Goal: Task Accomplishment & Management: Use online tool/utility

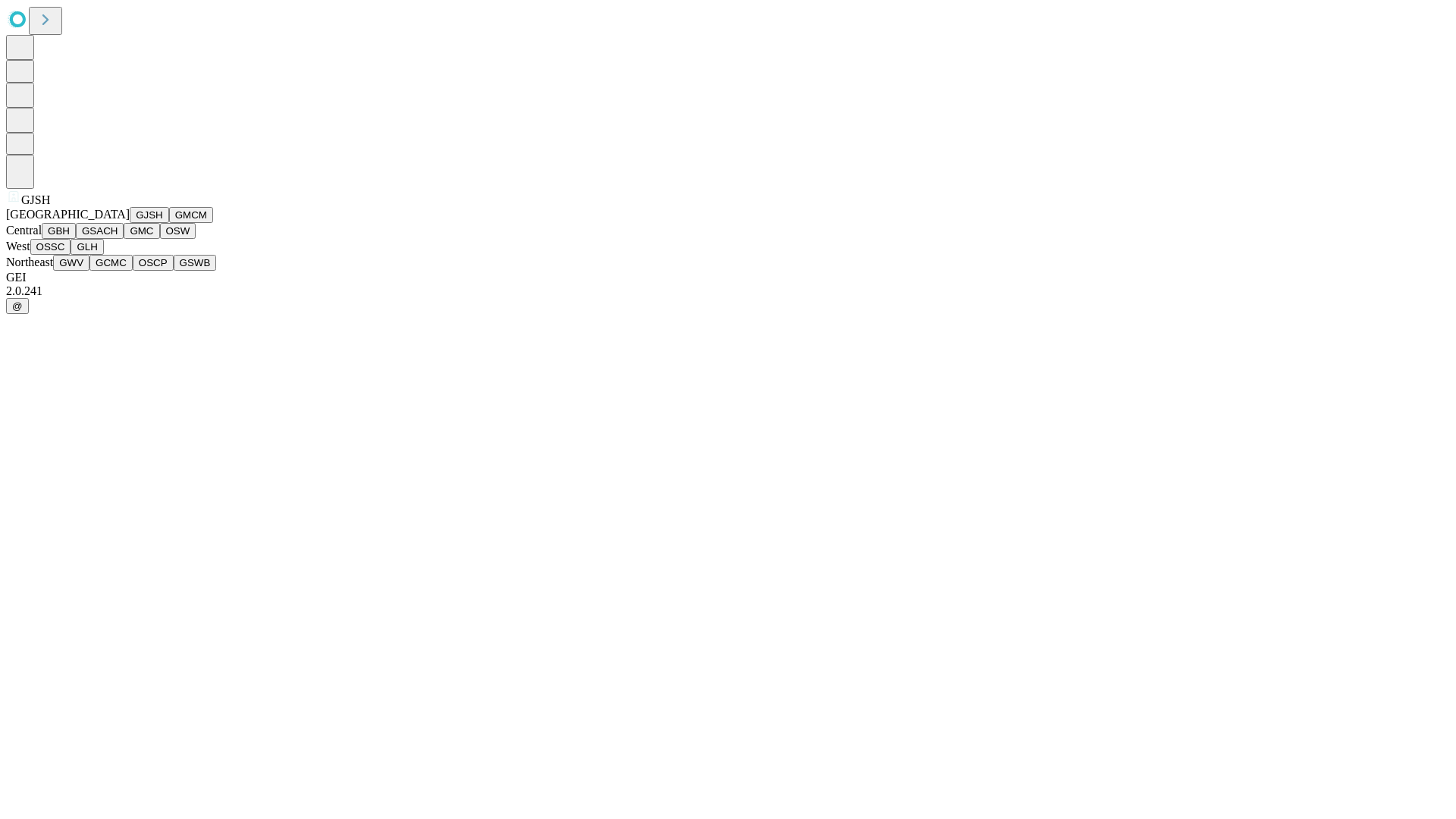
click at [130, 223] on button "GJSH" at bounding box center [149, 215] width 39 height 16
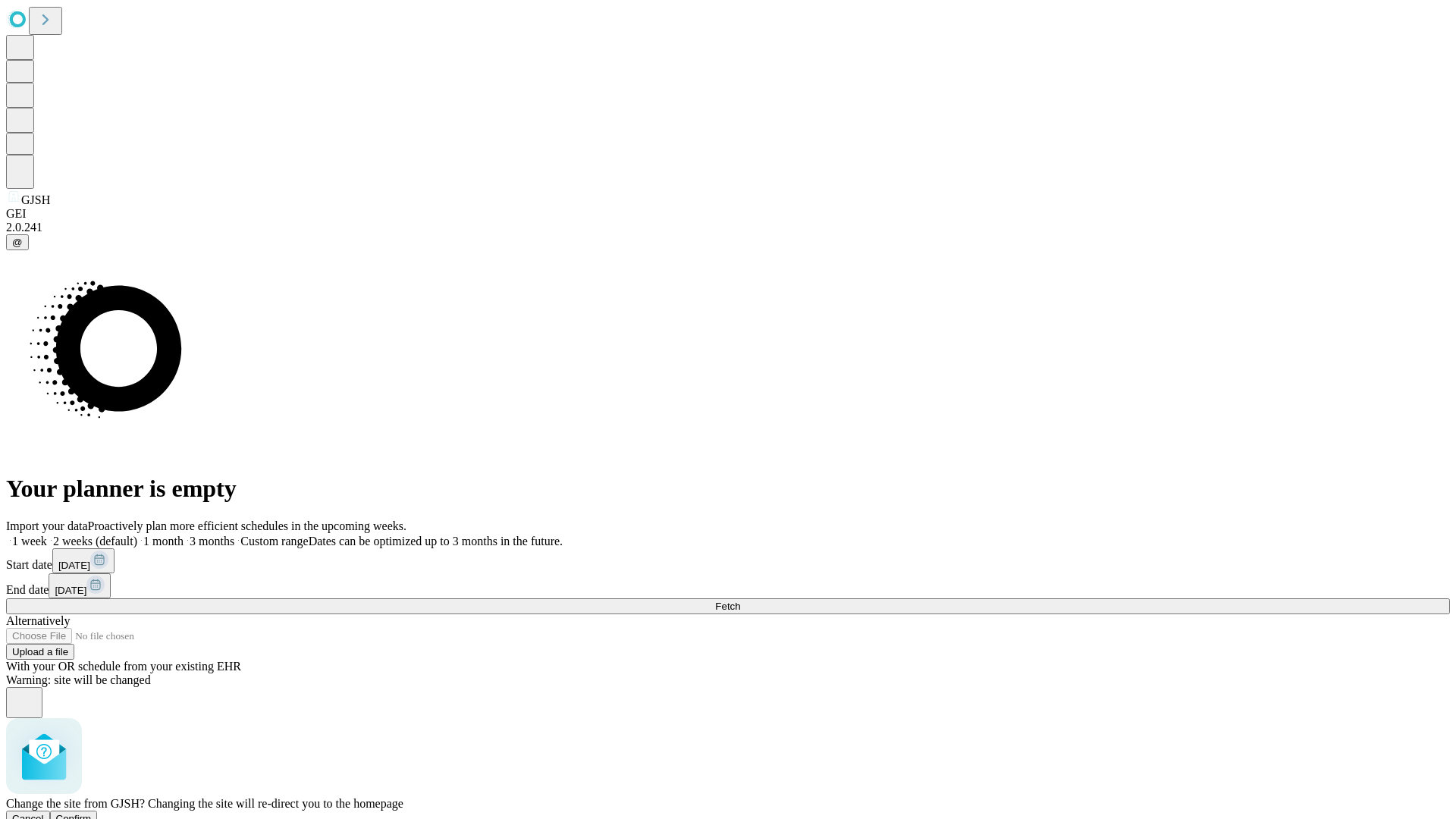
click at [92, 813] on span "Confirm" at bounding box center [74, 818] width 36 height 11
click at [183, 535] on label "1 month" at bounding box center [160, 541] width 46 height 13
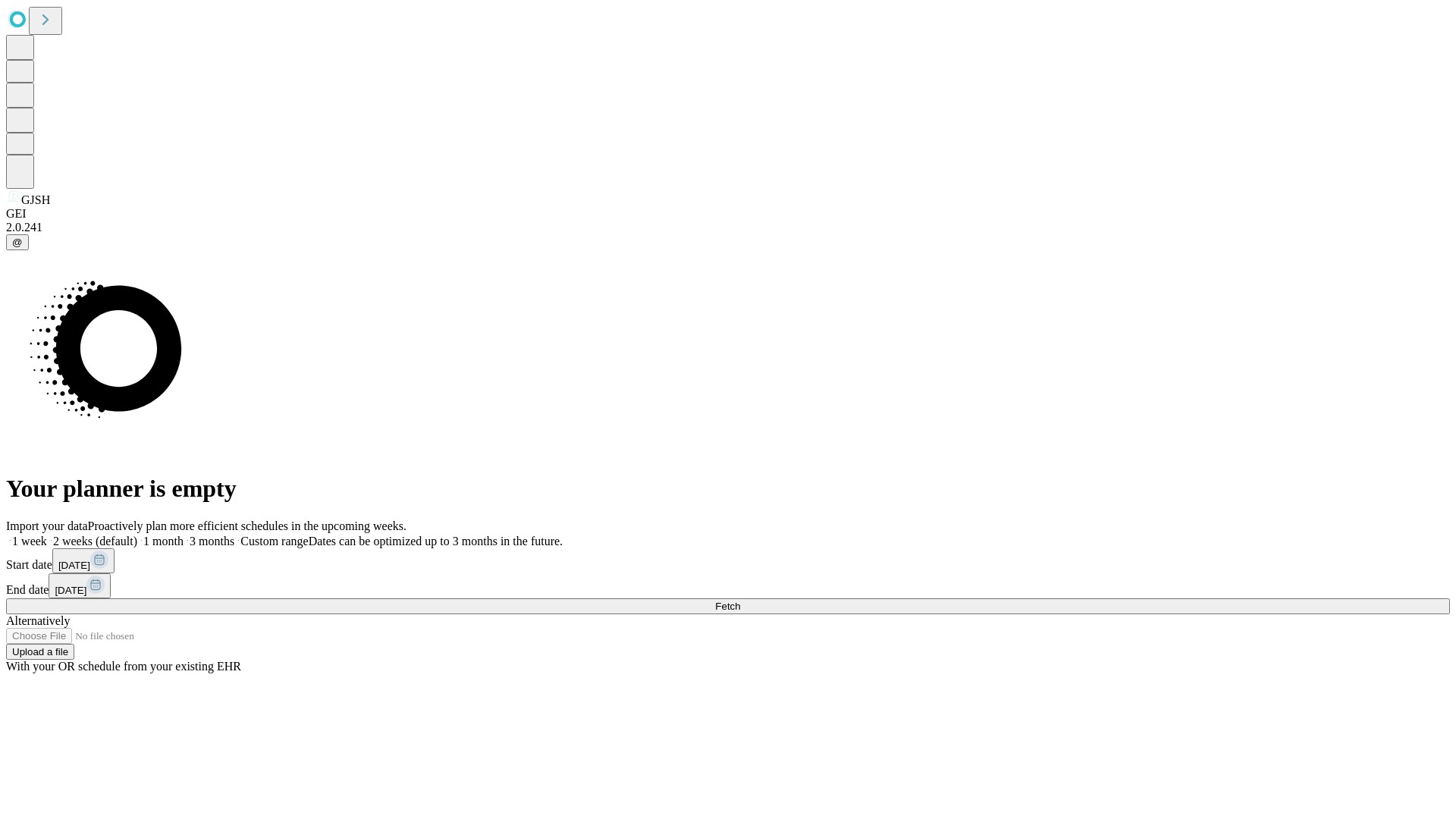
click at [740, 601] on span "Fetch" at bounding box center [727, 606] width 25 height 11
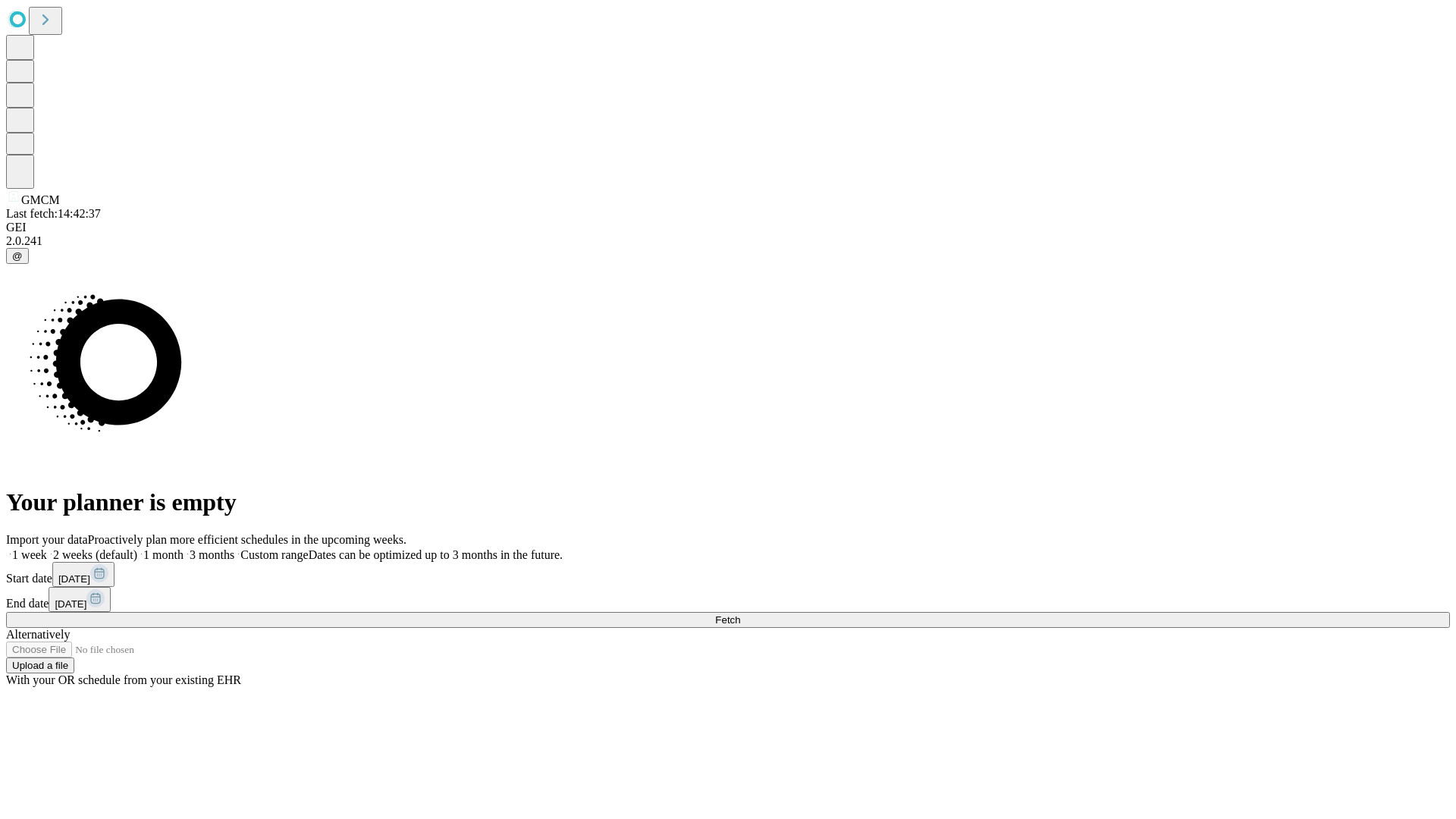
click at [183, 549] on label "1 month" at bounding box center [160, 555] width 46 height 13
click at [740, 614] on span "Fetch" at bounding box center [727, 619] width 25 height 11
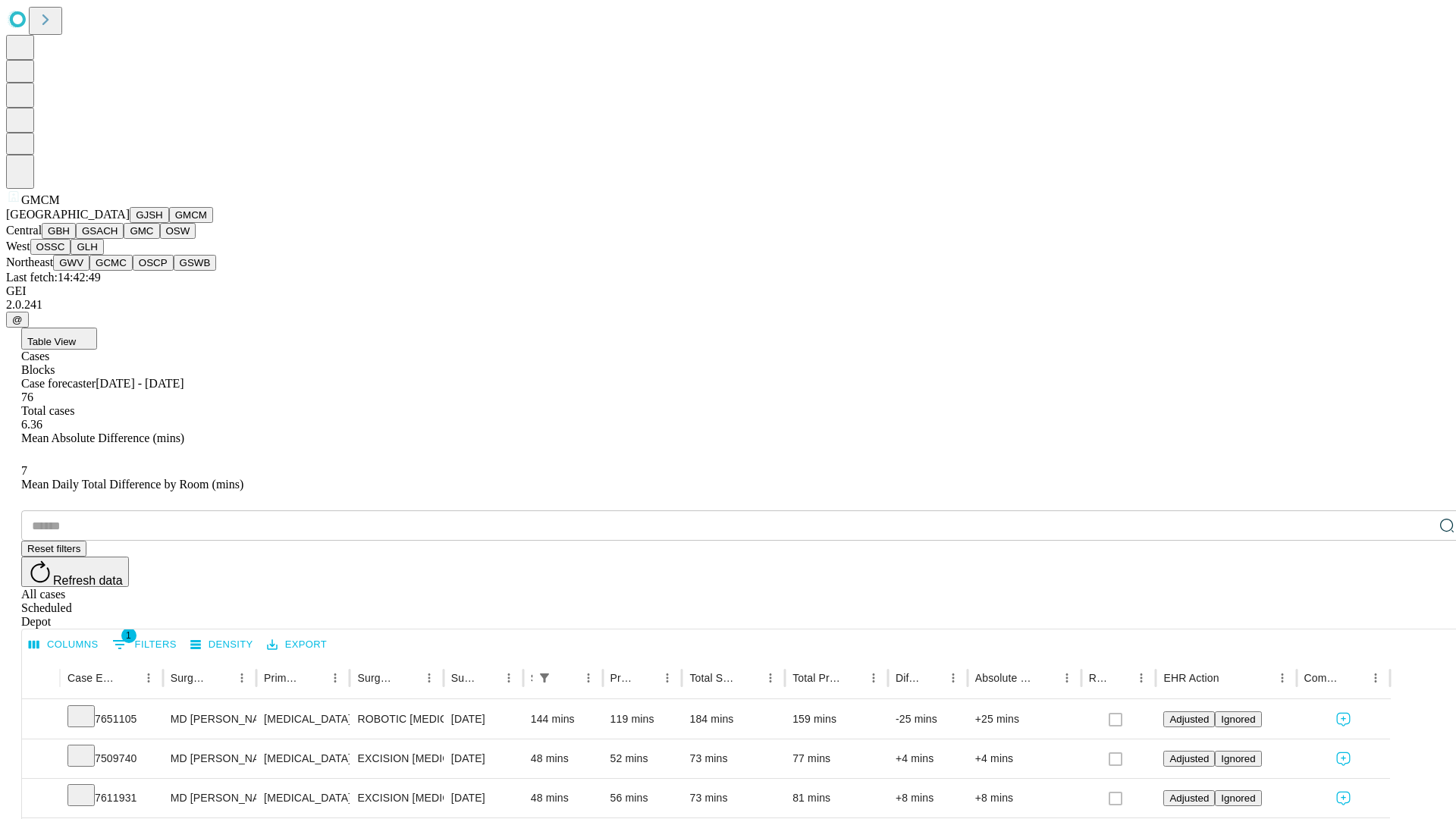
click at [76, 239] on button "GBH" at bounding box center [59, 230] width 34 height 16
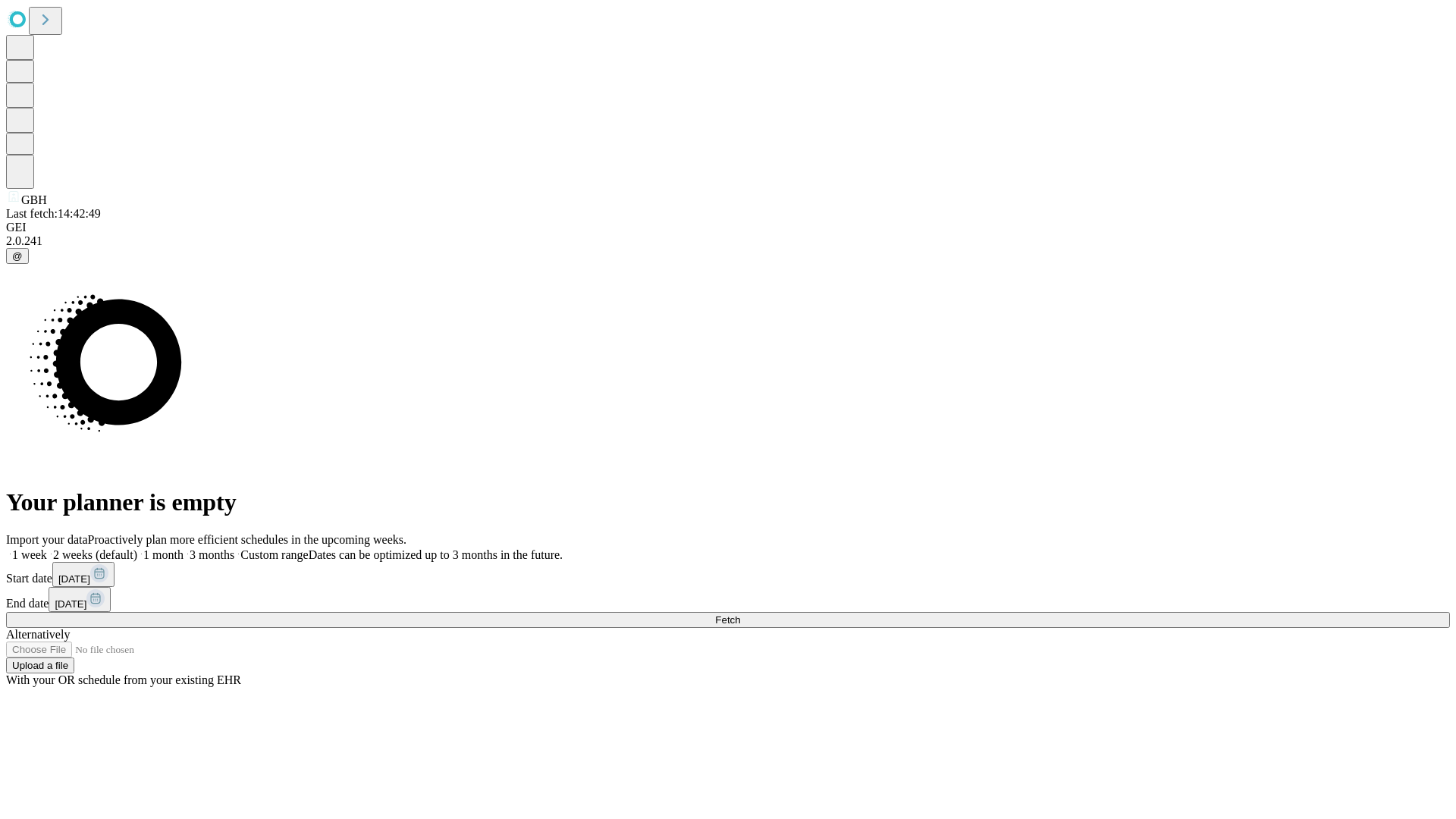
click at [183, 549] on label "1 month" at bounding box center [160, 555] width 46 height 13
click at [740, 614] on span "Fetch" at bounding box center [727, 619] width 25 height 11
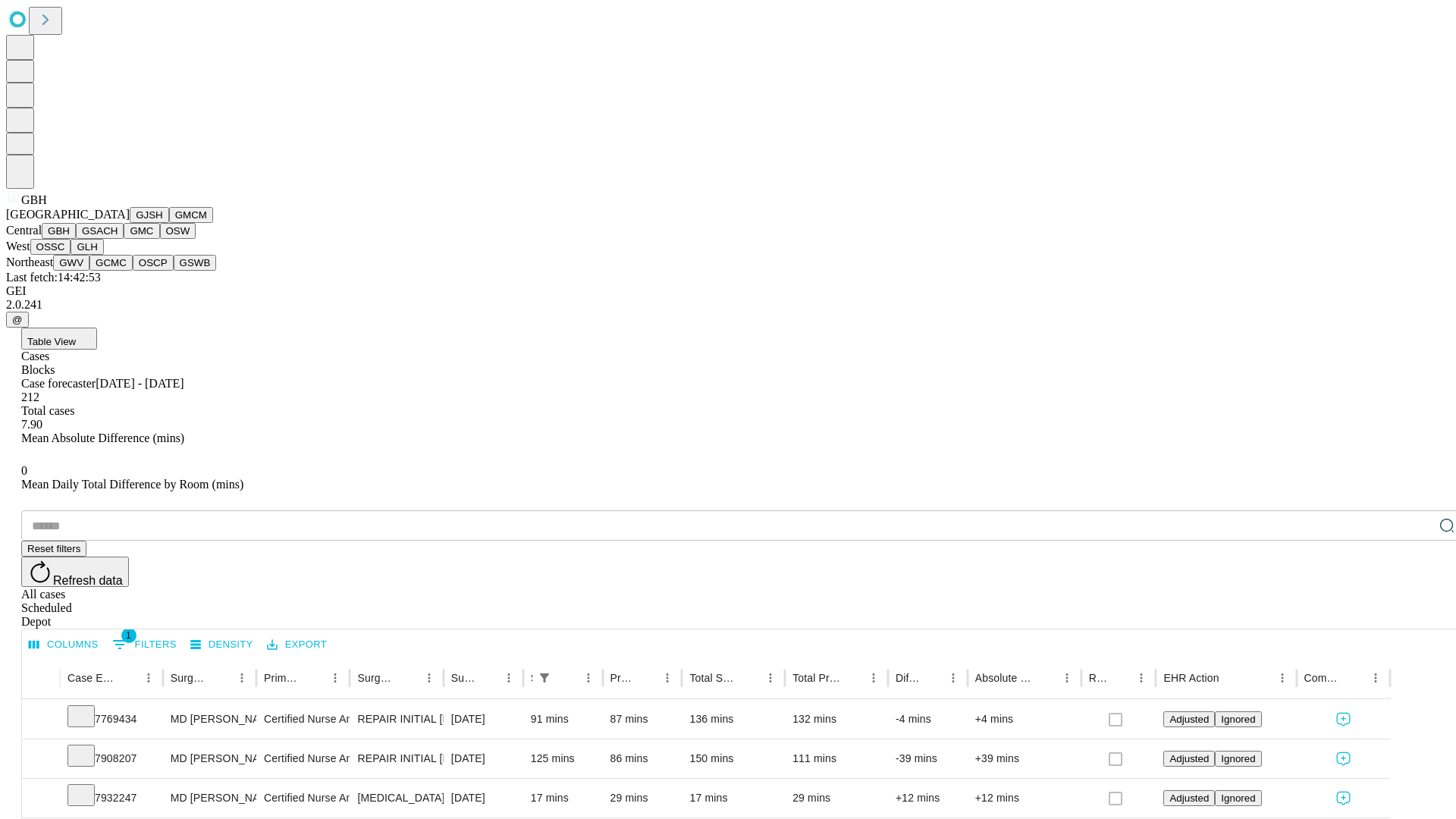
click at [118, 239] on button "GSACH" at bounding box center [100, 230] width 48 height 16
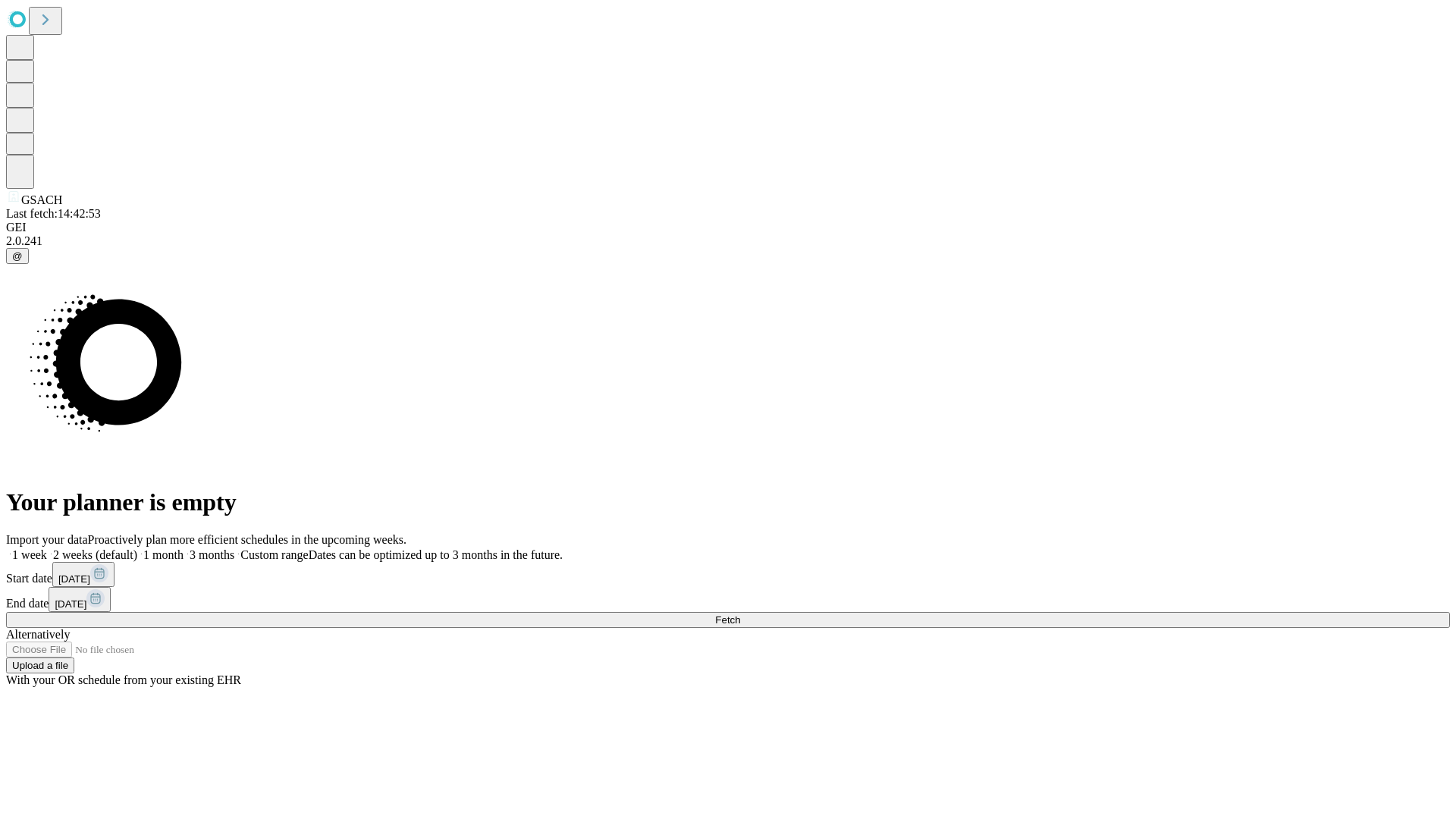
click at [183, 549] on label "1 month" at bounding box center [160, 555] width 46 height 13
click at [740, 614] on span "Fetch" at bounding box center [727, 619] width 25 height 11
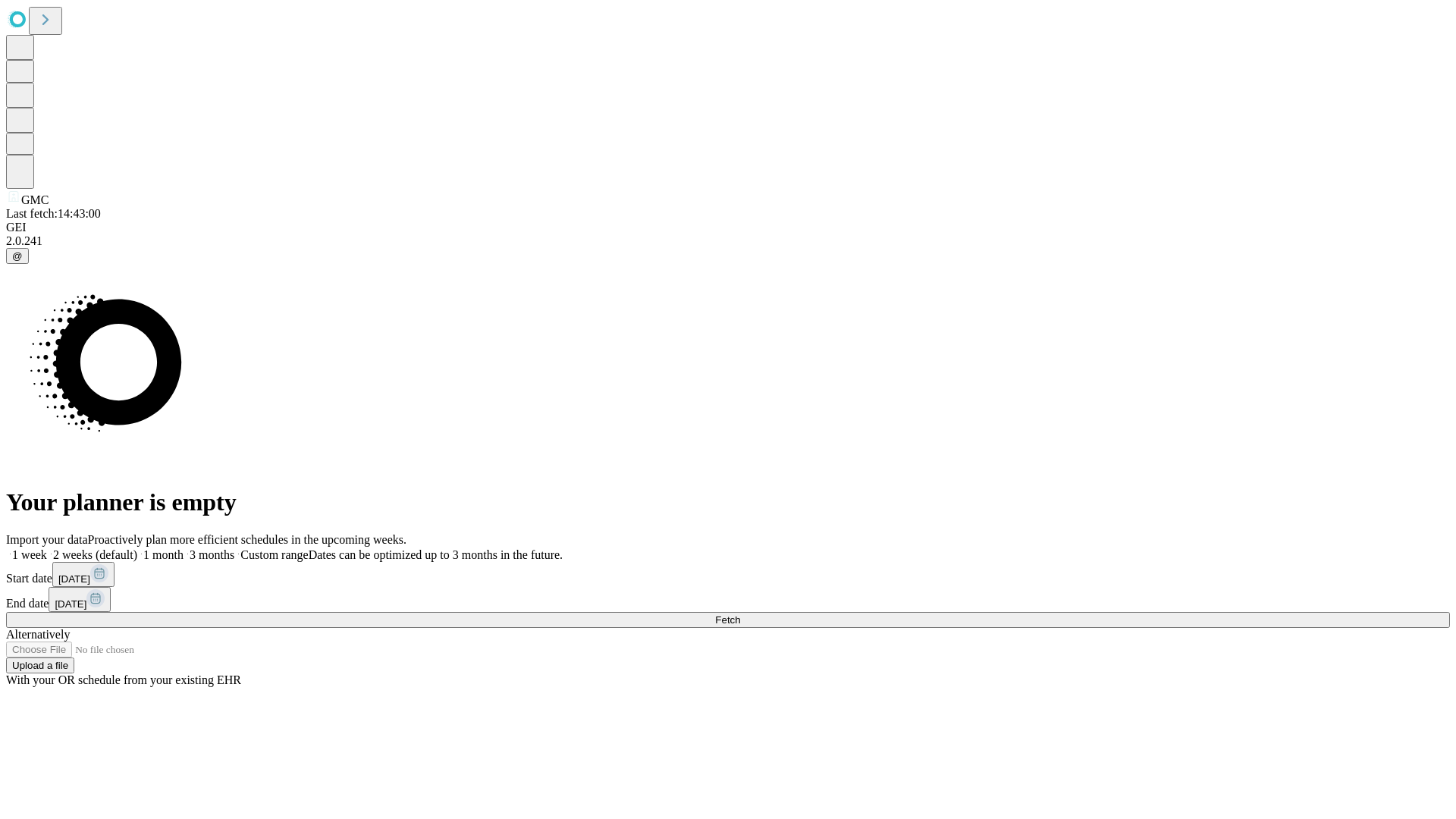
click at [740, 614] on span "Fetch" at bounding box center [727, 619] width 25 height 11
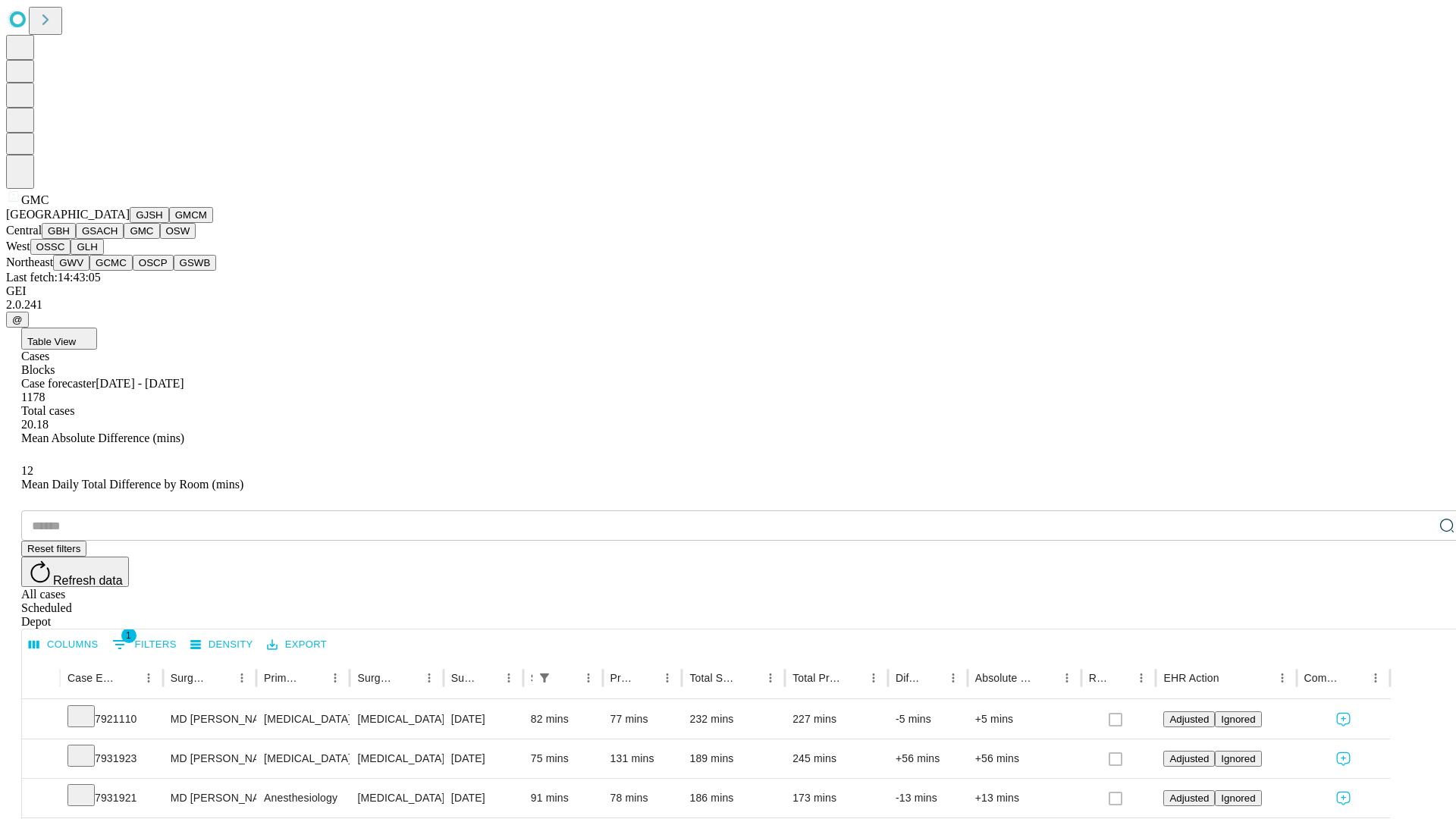
click at [160, 239] on button "OSW" at bounding box center [178, 230] width 37 height 16
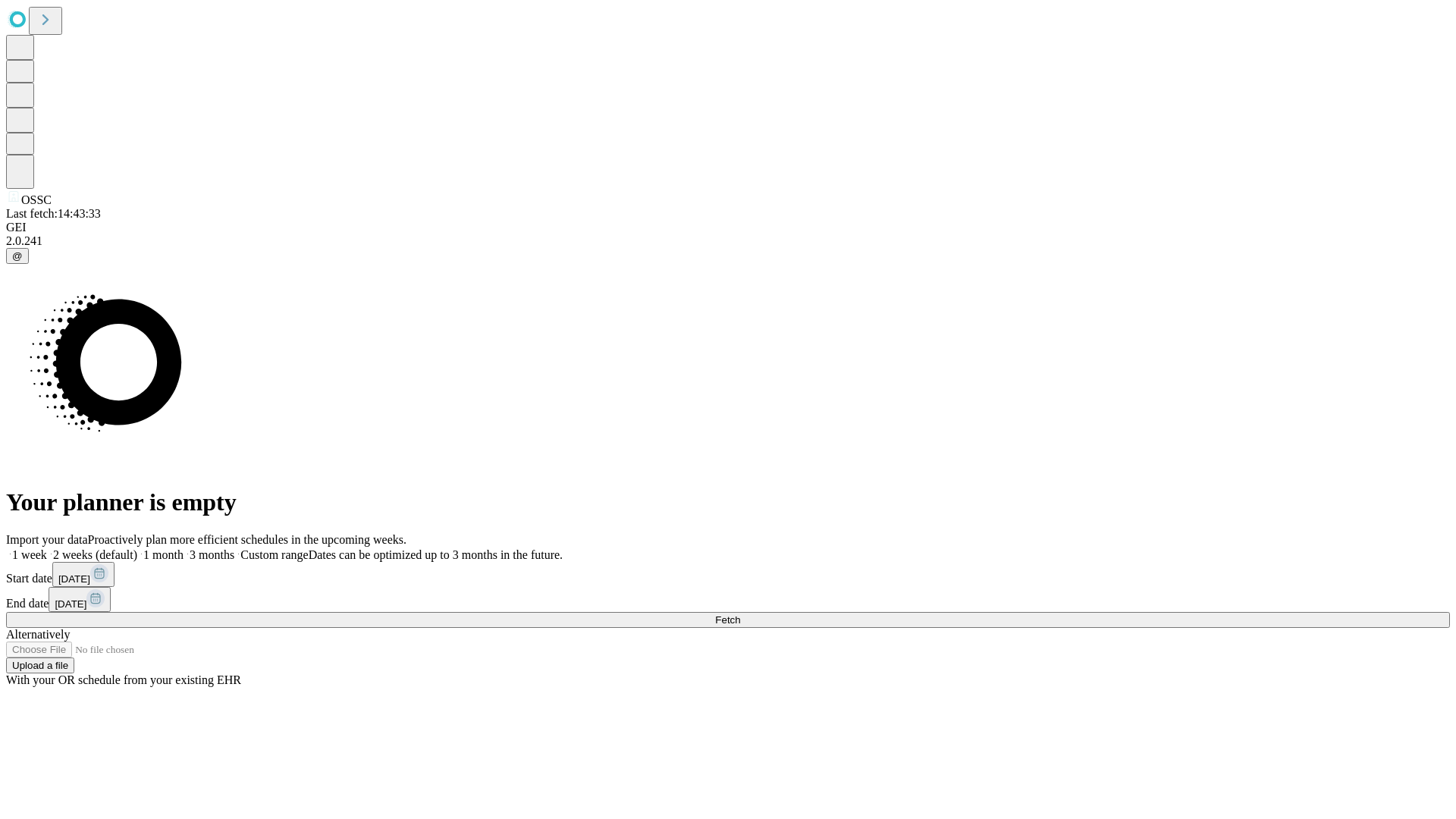
click at [183, 549] on label "1 month" at bounding box center [160, 555] width 46 height 13
click at [740, 614] on span "Fetch" at bounding box center [727, 619] width 25 height 11
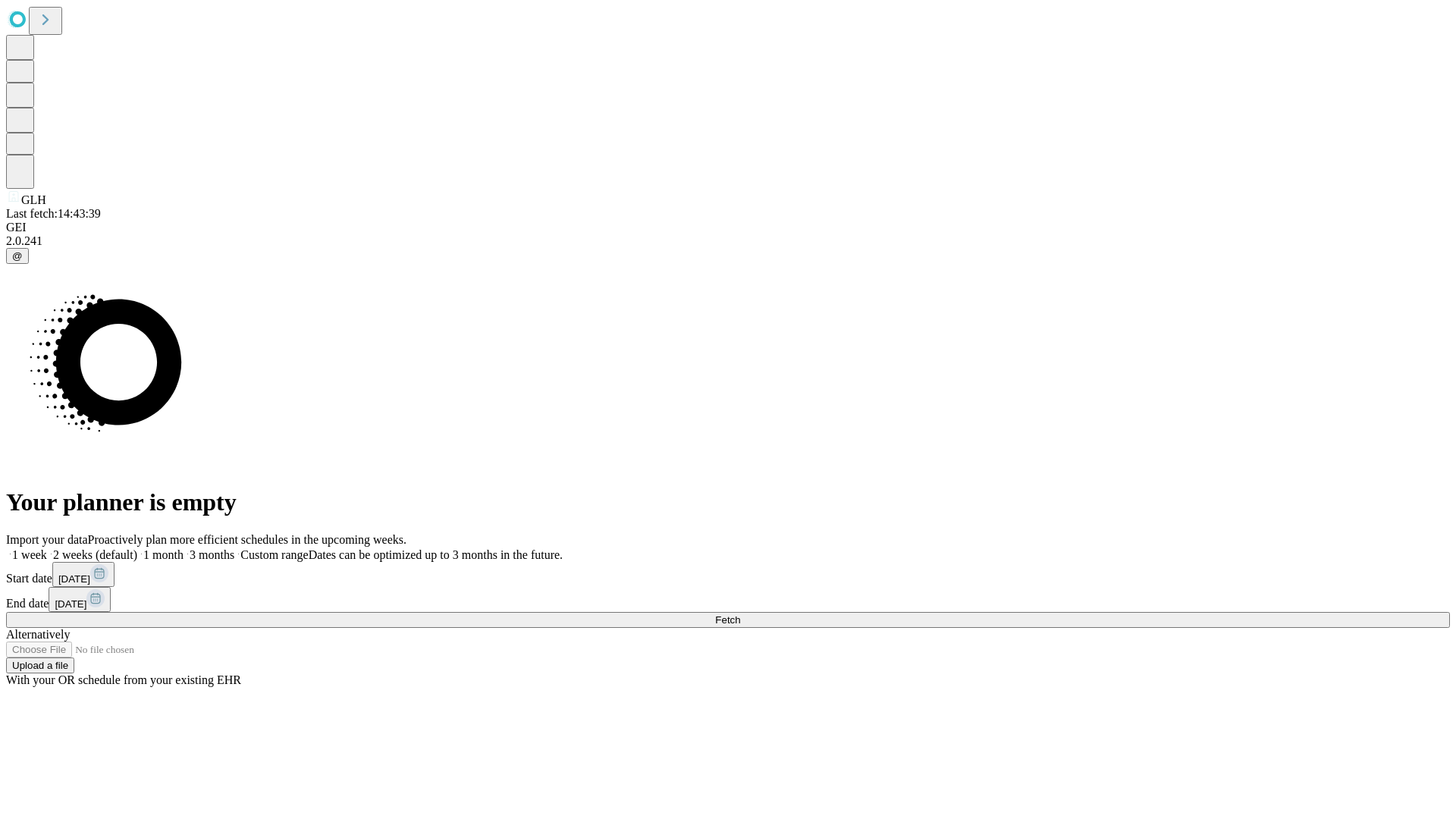
click at [183, 549] on label "1 month" at bounding box center [160, 555] width 46 height 13
click at [740, 614] on span "Fetch" at bounding box center [727, 619] width 25 height 11
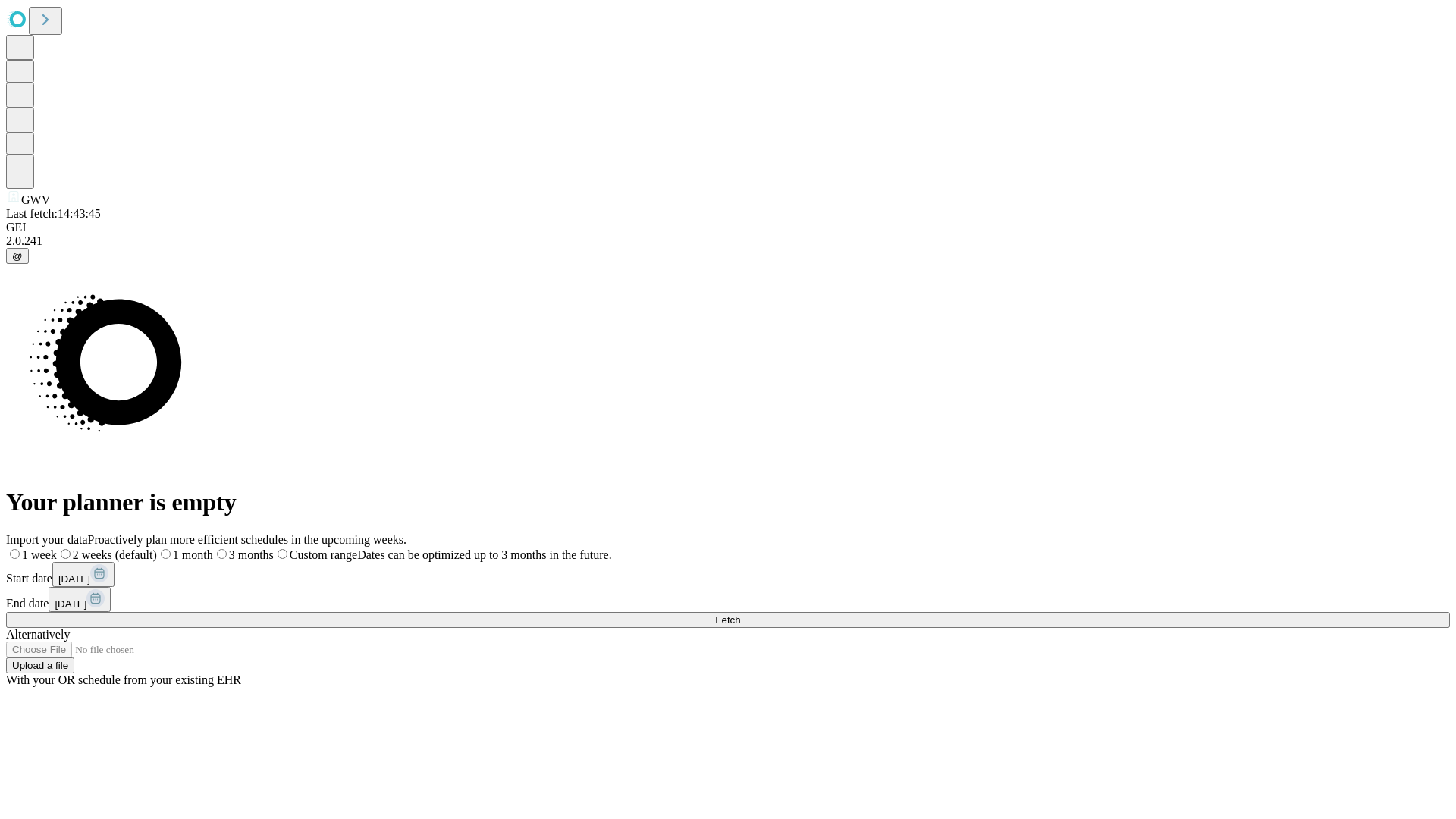
click at [740, 614] on span "Fetch" at bounding box center [727, 619] width 25 height 11
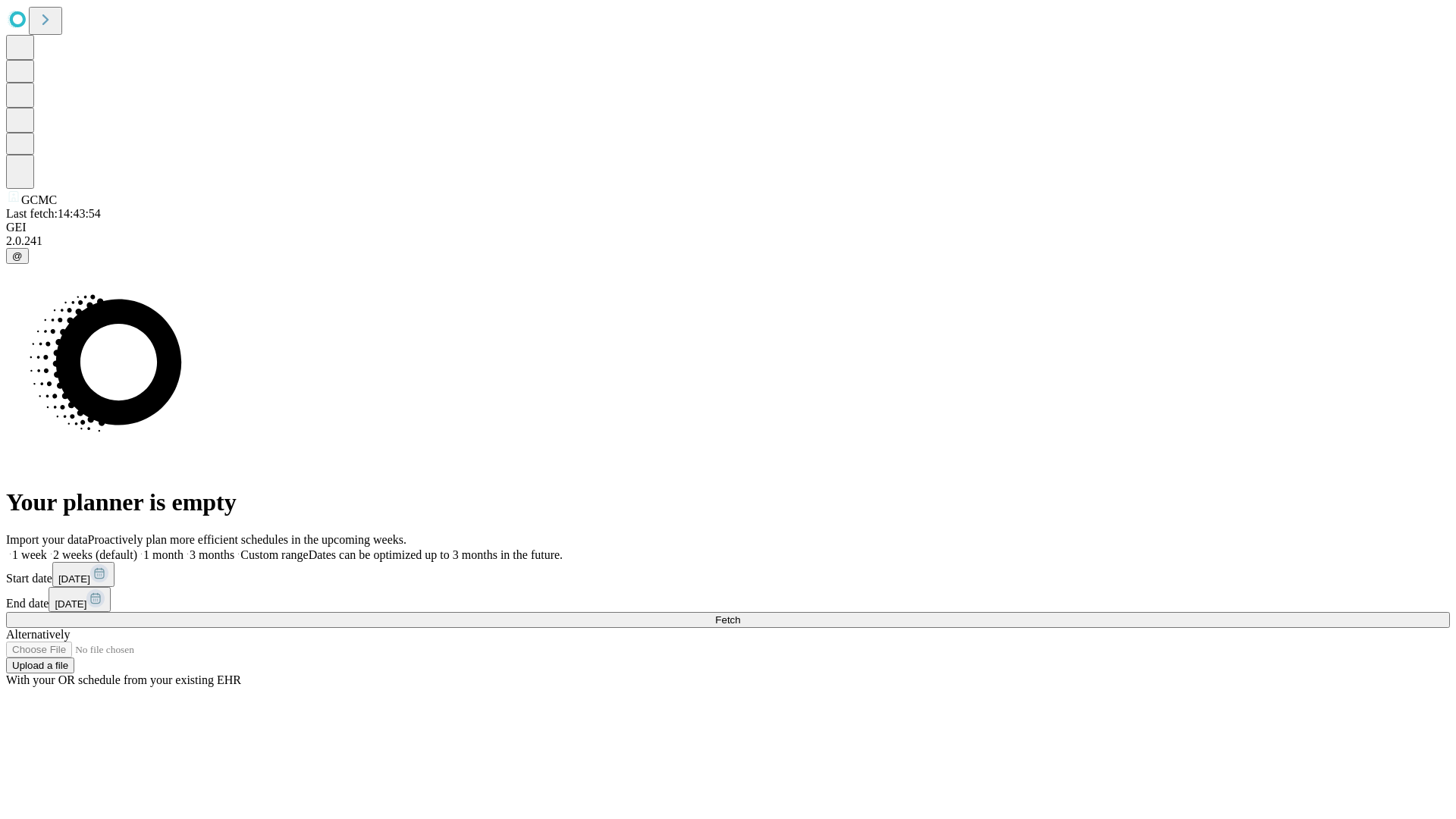
click at [183, 549] on label "1 month" at bounding box center [160, 555] width 46 height 13
click at [740, 614] on span "Fetch" at bounding box center [727, 619] width 25 height 11
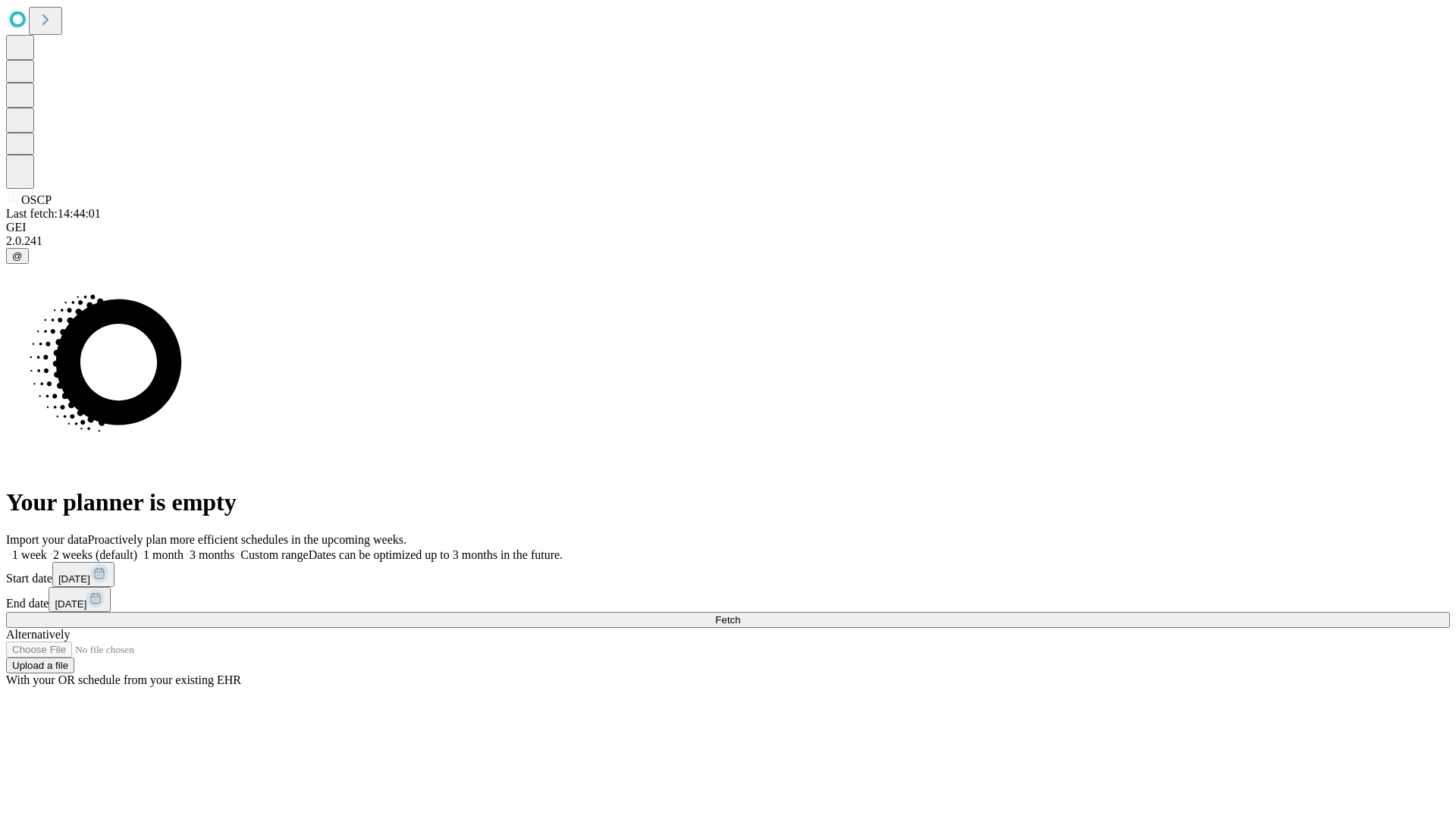
click at [183, 549] on label "1 month" at bounding box center [160, 555] width 46 height 13
click at [740, 614] on span "Fetch" at bounding box center [727, 619] width 25 height 11
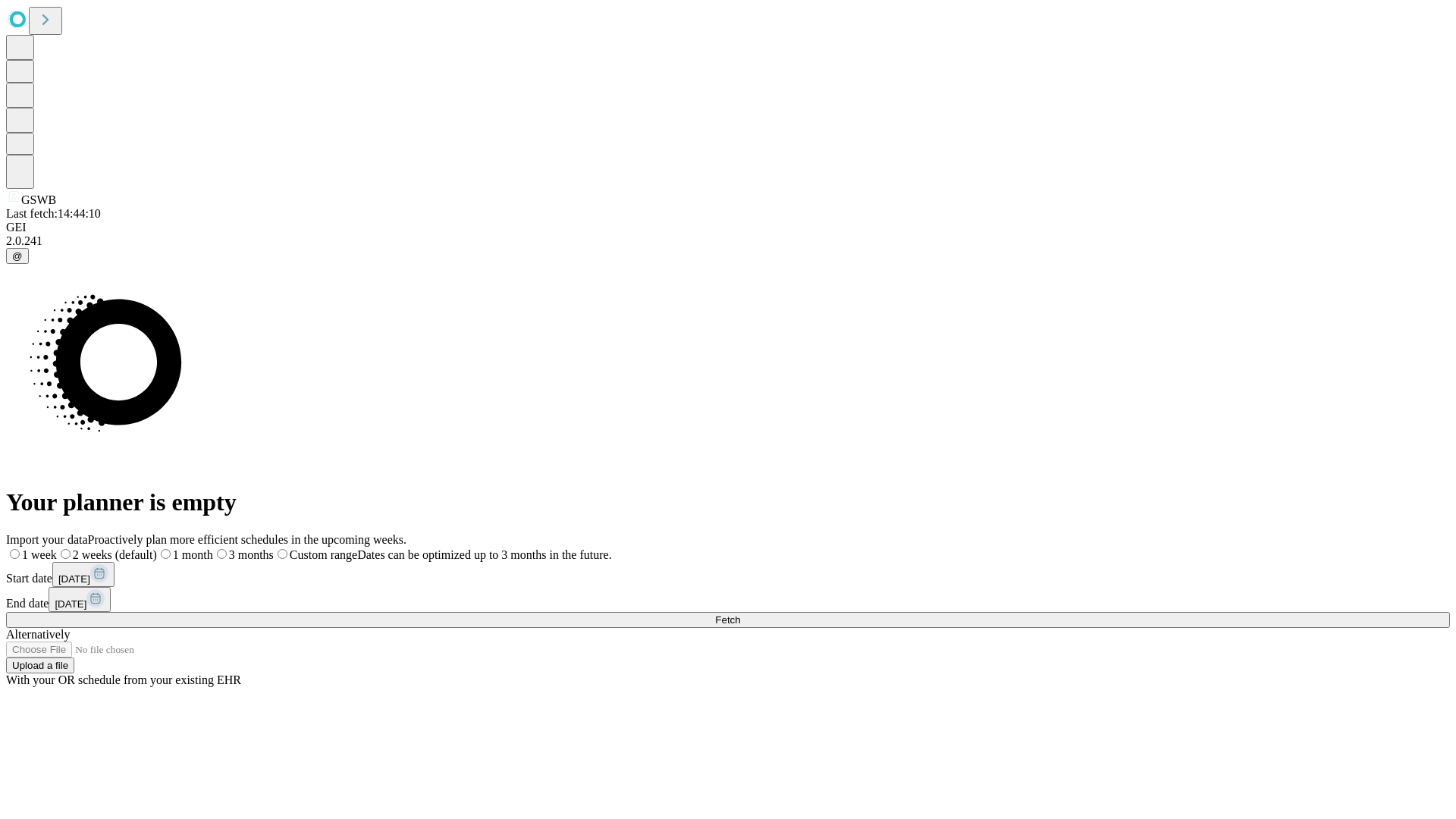
click at [213, 549] on label "1 month" at bounding box center [185, 555] width 56 height 13
click at [740, 614] on span "Fetch" at bounding box center [727, 619] width 25 height 11
